Goal: Communication & Community: Answer question/provide support

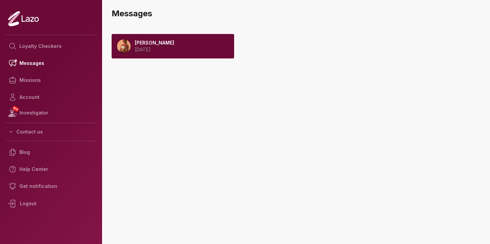
click at [204, 51] on div "[PERSON_NAME] [DATE]" at bounding box center [173, 46] width 122 height 24
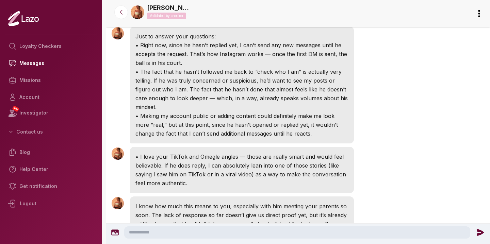
scroll to position [1159, 0]
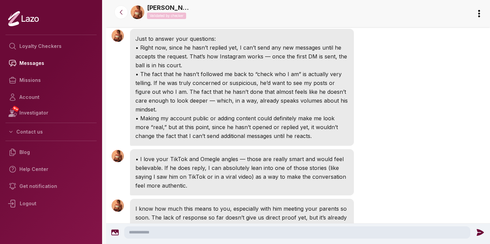
drag, startPoint x: 224, startPoint y: 125, endPoint x: 212, endPoint y: 117, distance: 13.6
click at [212, 20] on p "Hey girl 💕 thank you so much for sharing all of that with me — it really helps …" at bounding box center [241, 2] width 213 height 35
click at [254, 20] on p "Hey girl 💕 thank you so much for sharing all of that with me — it really helps …" at bounding box center [241, 2] width 213 height 35
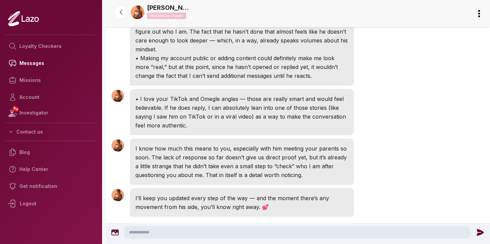
scroll to position [1220, 0]
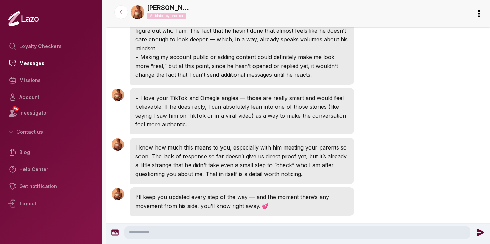
drag, startPoint x: 202, startPoint y: 113, endPoint x: 190, endPoint y: 102, distance: 16.4
drag, startPoint x: 237, startPoint y: 102, endPoint x: 248, endPoint y: 99, distance: 11.4
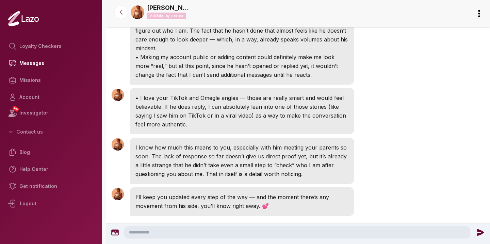
drag, startPoint x: 218, startPoint y: 102, endPoint x: 166, endPoint y: 100, distance: 52.8
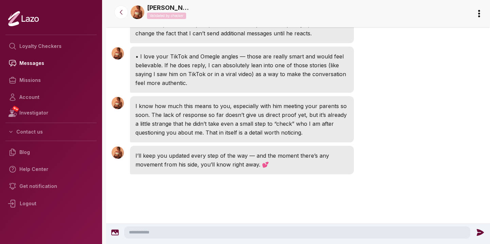
scroll to position [1263, 0]
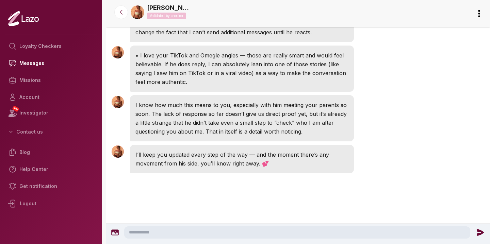
drag, startPoint x: 259, startPoint y: 89, endPoint x: 185, endPoint y: 87, distance: 74.2
drag, startPoint x: 254, startPoint y: 99, endPoint x: 288, endPoint y: 96, distance: 34.5
drag, startPoint x: 288, startPoint y: 96, endPoint x: 237, endPoint y: 103, distance: 51.5
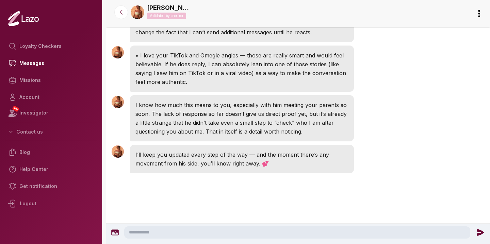
drag, startPoint x: 237, startPoint y: 103, endPoint x: 206, endPoint y: 99, distance: 31.2
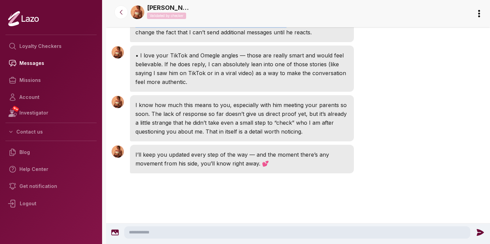
drag, startPoint x: 284, startPoint y: 134, endPoint x: 265, endPoint y: 141, distance: 20.4
click at [265, 37] on p "• Making my account public or adding content could definitely make me look more…" at bounding box center [241, 23] width 213 height 27
click at [277, 37] on p "• Making my account public or adding content could definitely make me look more…" at bounding box center [241, 23] width 213 height 27
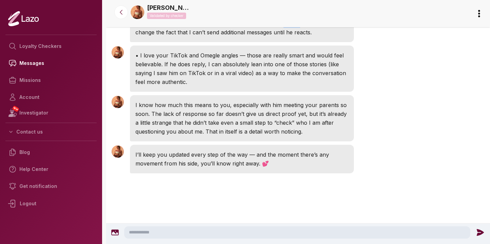
click at [277, 37] on p "• Making my account public or adding content could definitely make me look more…" at bounding box center [241, 23] width 213 height 27
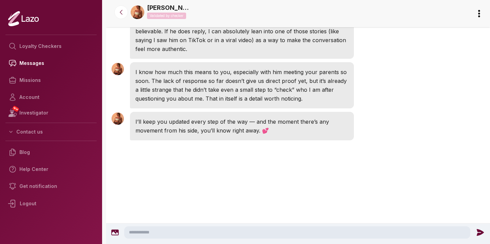
scroll to position [1312, 0]
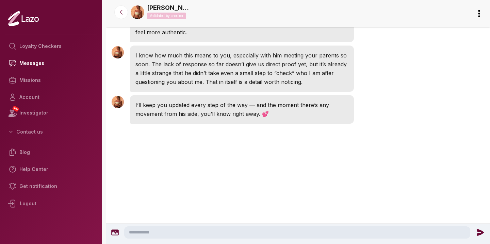
drag, startPoint x: 293, startPoint y: 102, endPoint x: 254, endPoint y: 89, distance: 41.2
click at [242, 37] on p "• I love your TikTok and Omegle angles — those are really smart and would feel …" at bounding box center [241, 18] width 213 height 35
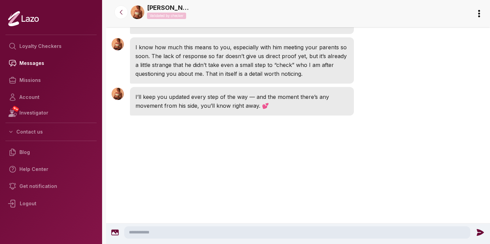
scroll to position [1355, 0]
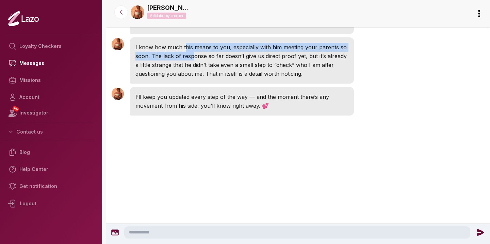
drag, startPoint x: 194, startPoint y: 138, endPoint x: 185, endPoint y: 128, distance: 14.2
click at [185, 78] on p "I know how much this means to you, especially with him meeting your parents so …" at bounding box center [241, 60] width 213 height 35
drag, startPoint x: 185, startPoint y: 128, endPoint x: 270, endPoint y: 99, distance: 90.3
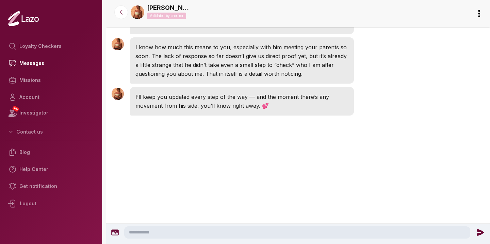
click at [251, 78] on p "I know how much this means to you, especially with him meeting your parents so …" at bounding box center [241, 60] width 213 height 35
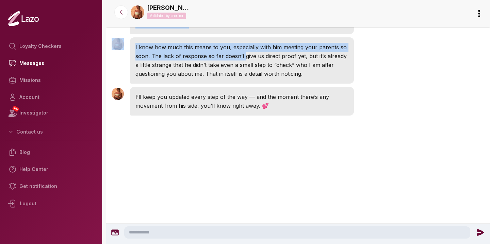
drag, startPoint x: 244, startPoint y: 140, endPoint x: 217, endPoint y: 93, distance: 53.8
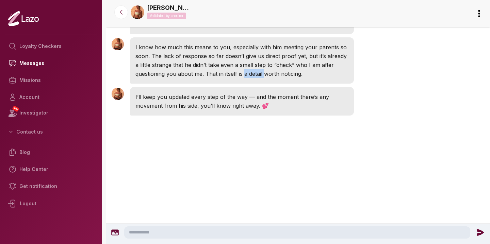
drag, startPoint x: 245, startPoint y: 156, endPoint x: 266, endPoint y: 155, distance: 20.8
click at [266, 78] on p "I know how much this means to you, especially with him meeting your parents so …" at bounding box center [241, 60] width 213 height 35
drag, startPoint x: 227, startPoint y: 182, endPoint x: 206, endPoint y: 180, distance: 21.1
click at [206, 110] on p "I’ll keep you updated every step of the way — and the moment there’s any moveme…" at bounding box center [241, 102] width 213 height 18
click at [256, 110] on p "I’ll keep you updated every step of the way — and the moment there’s any moveme…" at bounding box center [241, 102] width 213 height 18
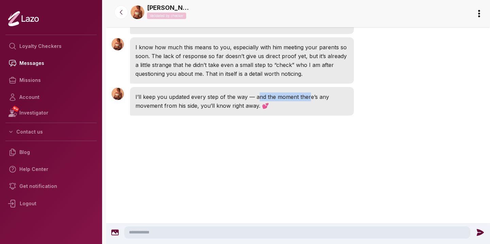
drag, startPoint x: 256, startPoint y: 177, endPoint x: 308, endPoint y: 179, distance: 51.8
click at [308, 110] on p "I’ll keep you updated every step of the way — and the moment there’s any moveme…" at bounding box center [241, 102] width 213 height 18
click at [251, 116] on div "I’ll keep you updated every step of the way — and the moment there’s any moveme…" at bounding box center [242, 101] width 224 height 29
click at [248, 110] on p "I’ll keep you updated every step of the way — and the moment there’s any moveme…" at bounding box center [241, 102] width 213 height 18
drag, startPoint x: 249, startPoint y: 189, endPoint x: 283, endPoint y: 189, distance: 34.4
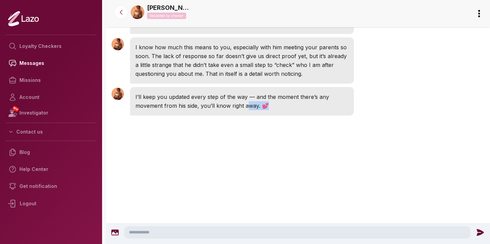
click at [283, 110] on p "I’ll keep you updated every step of the way — and the moment there’s any moveme…" at bounding box center [241, 102] width 213 height 18
